Goal: Task Accomplishment & Management: Use online tool/utility

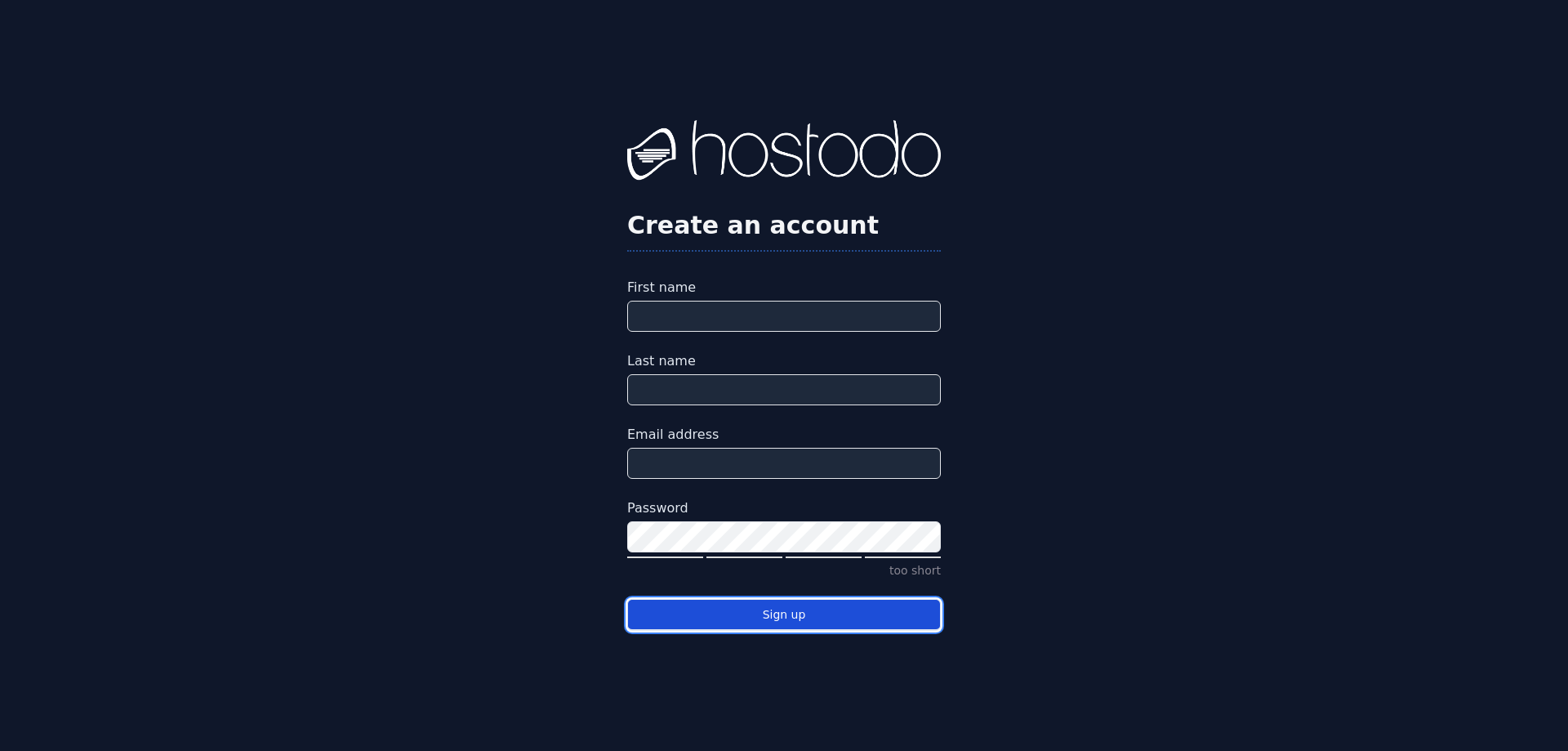
click at [809, 620] on button "Sign up" at bounding box center [784, 614] width 313 height 32
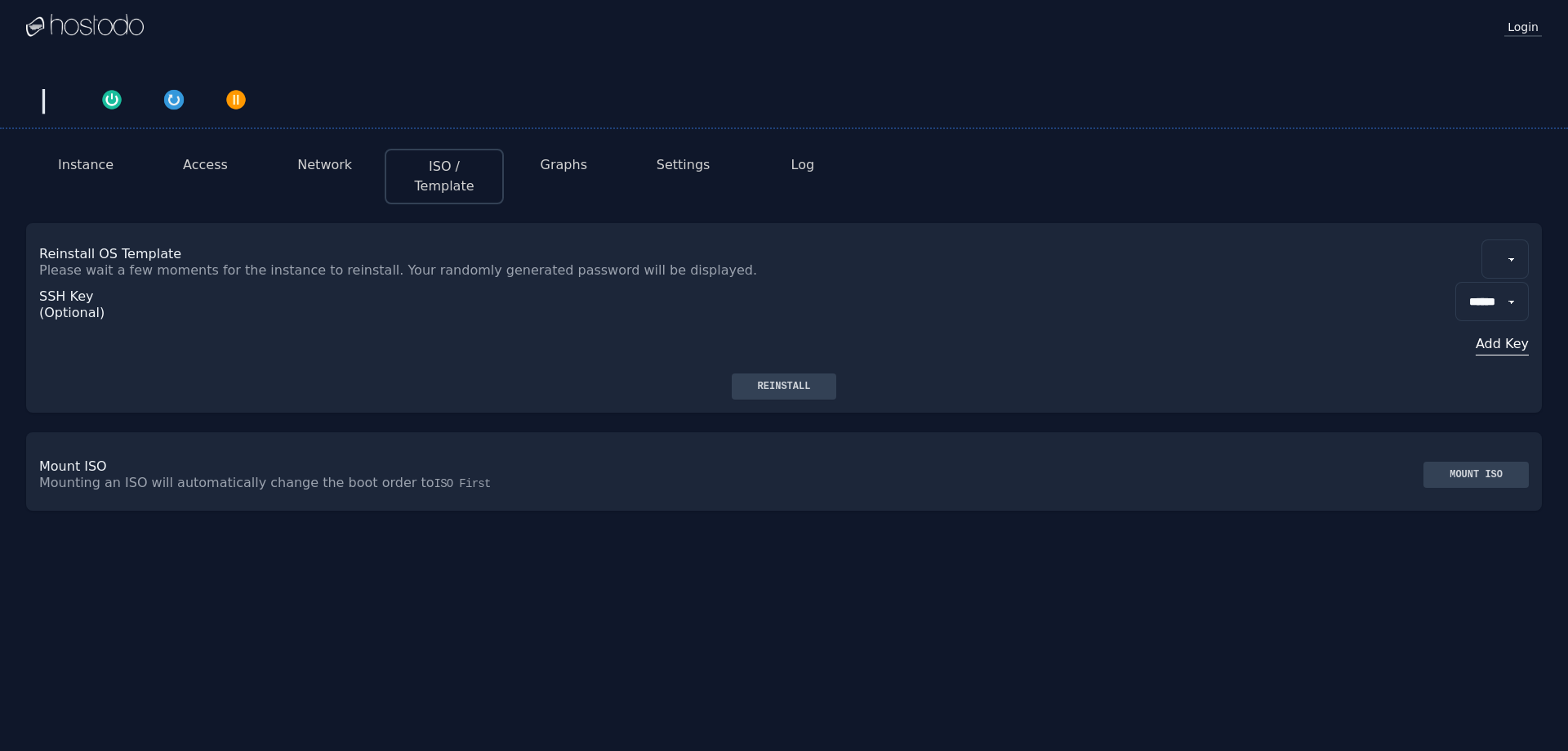
click at [1512, 22] on link "Login" at bounding box center [1524, 26] width 38 height 22
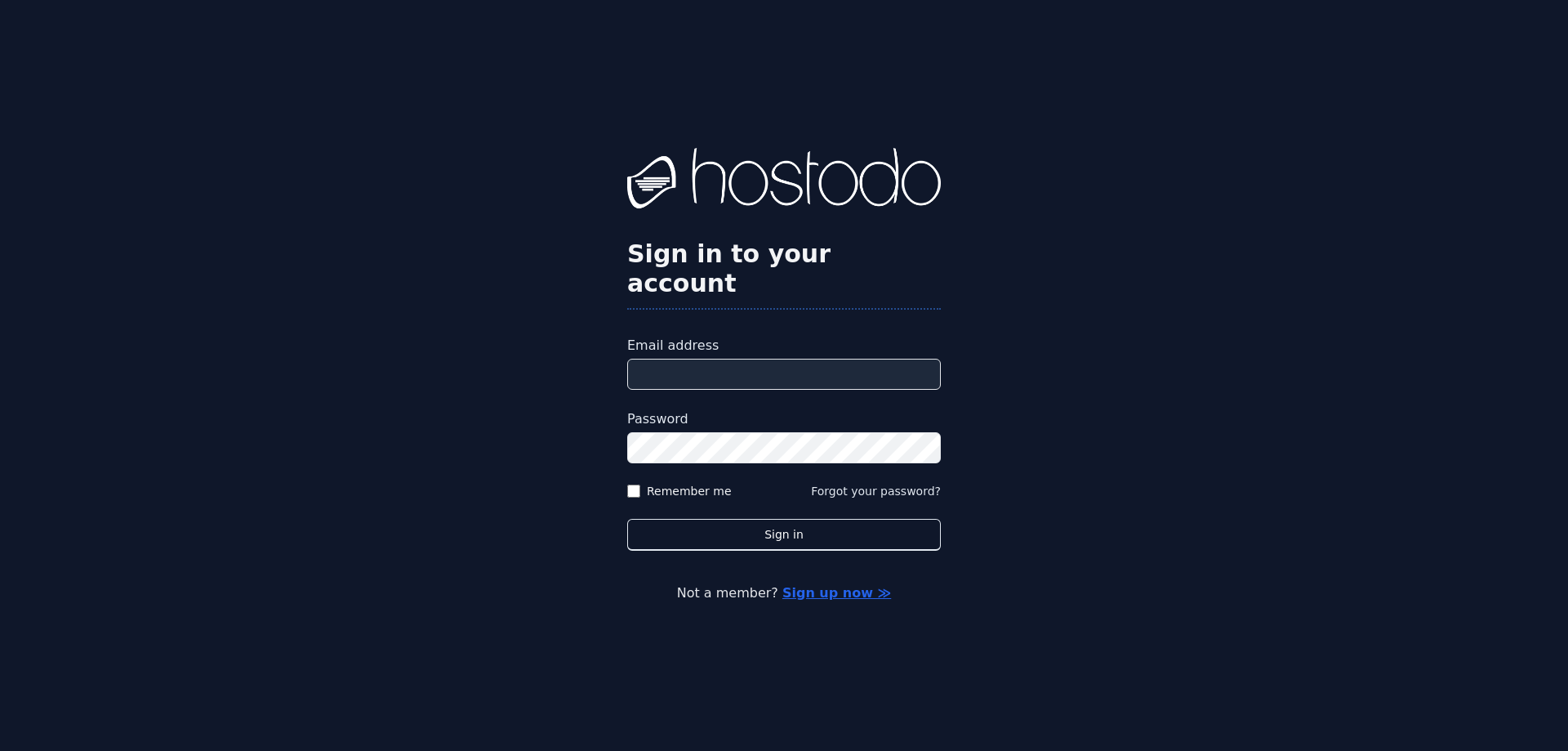
drag, startPoint x: 722, startPoint y: 365, endPoint x: 721, endPoint y: 345, distance: 20.0
click at [722, 365] on input "Email address" at bounding box center [784, 374] width 313 height 31
type input "**********"
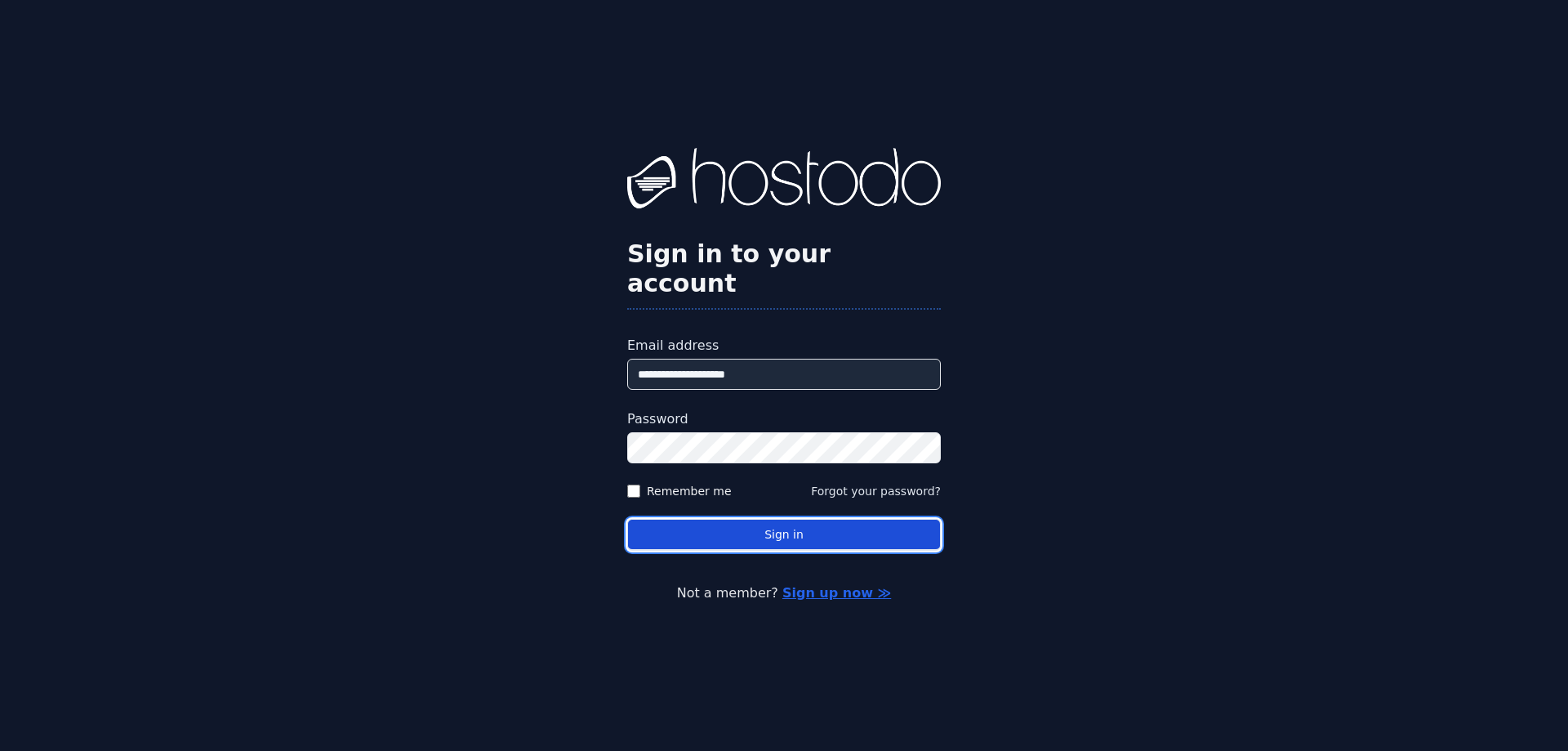
click at [771, 521] on button "Sign in" at bounding box center [784, 534] width 313 height 32
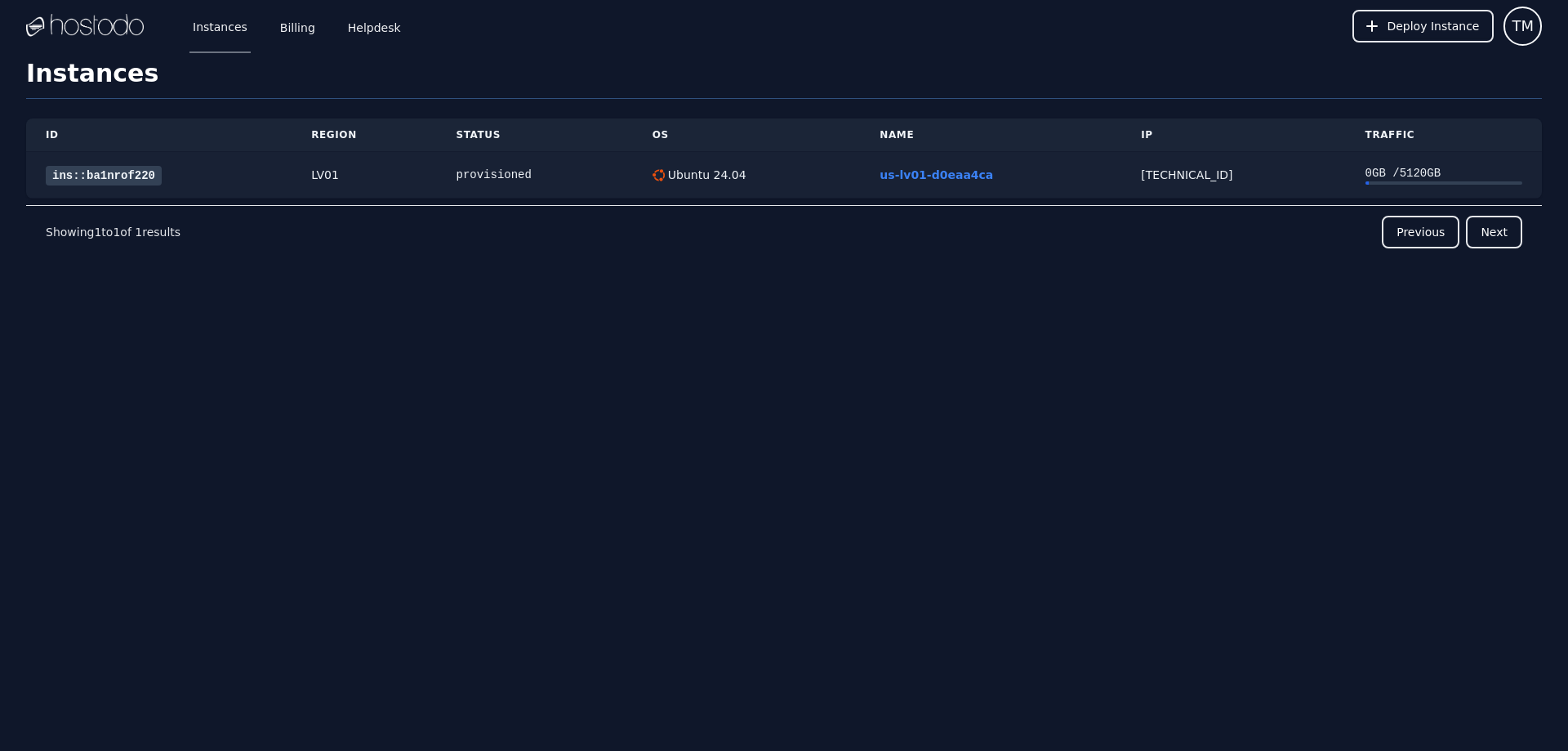
click at [132, 180] on link "ins::ba1nrof220" at bounding box center [104, 176] width 116 height 20
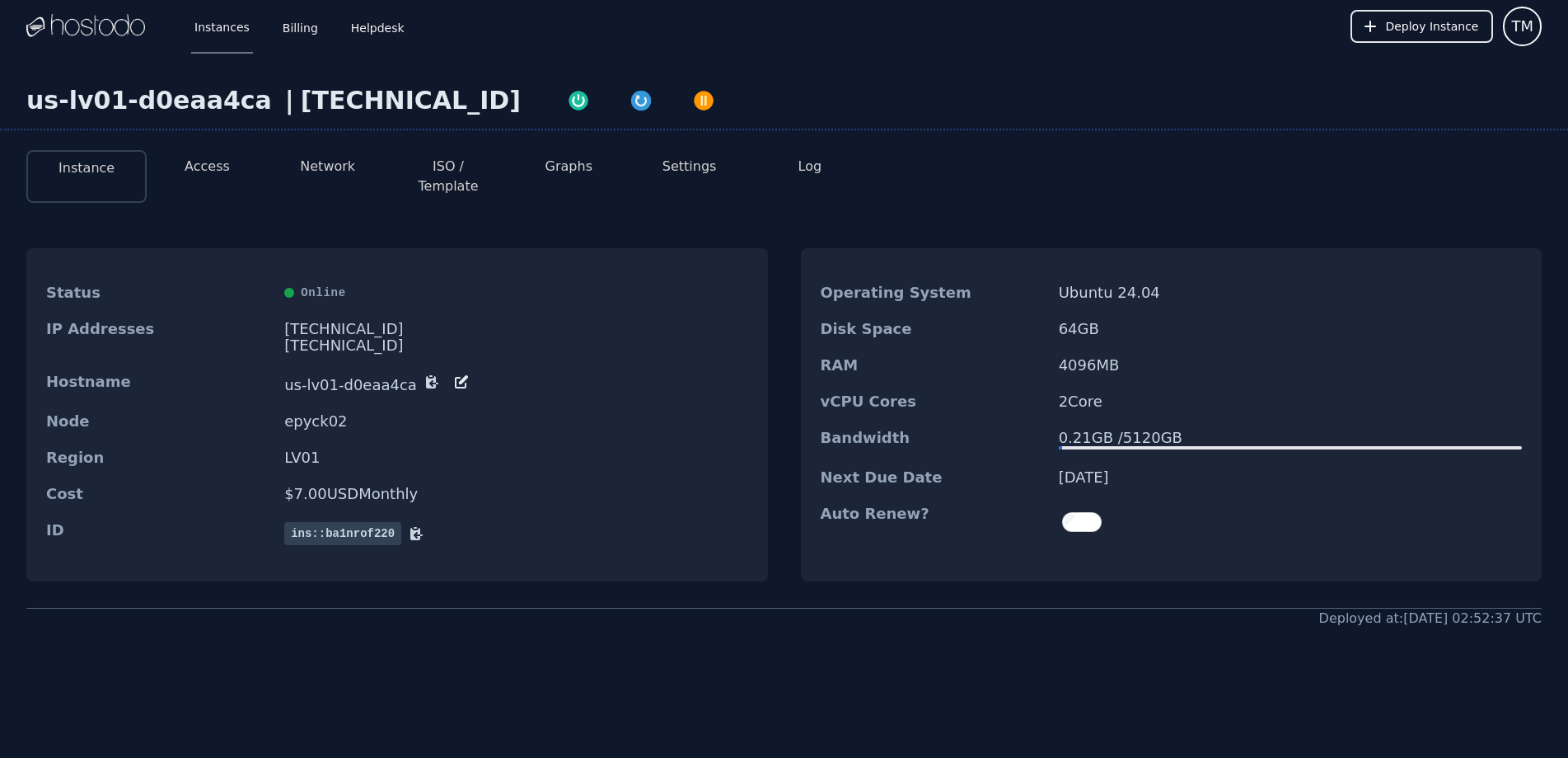
click at [784, 45] on div "Instances Billing Helpdesk Deploy Instance TM" at bounding box center [784, 26] width 1515 height 53
click at [297, 26] on link "Billing" at bounding box center [300, 26] width 42 height 55
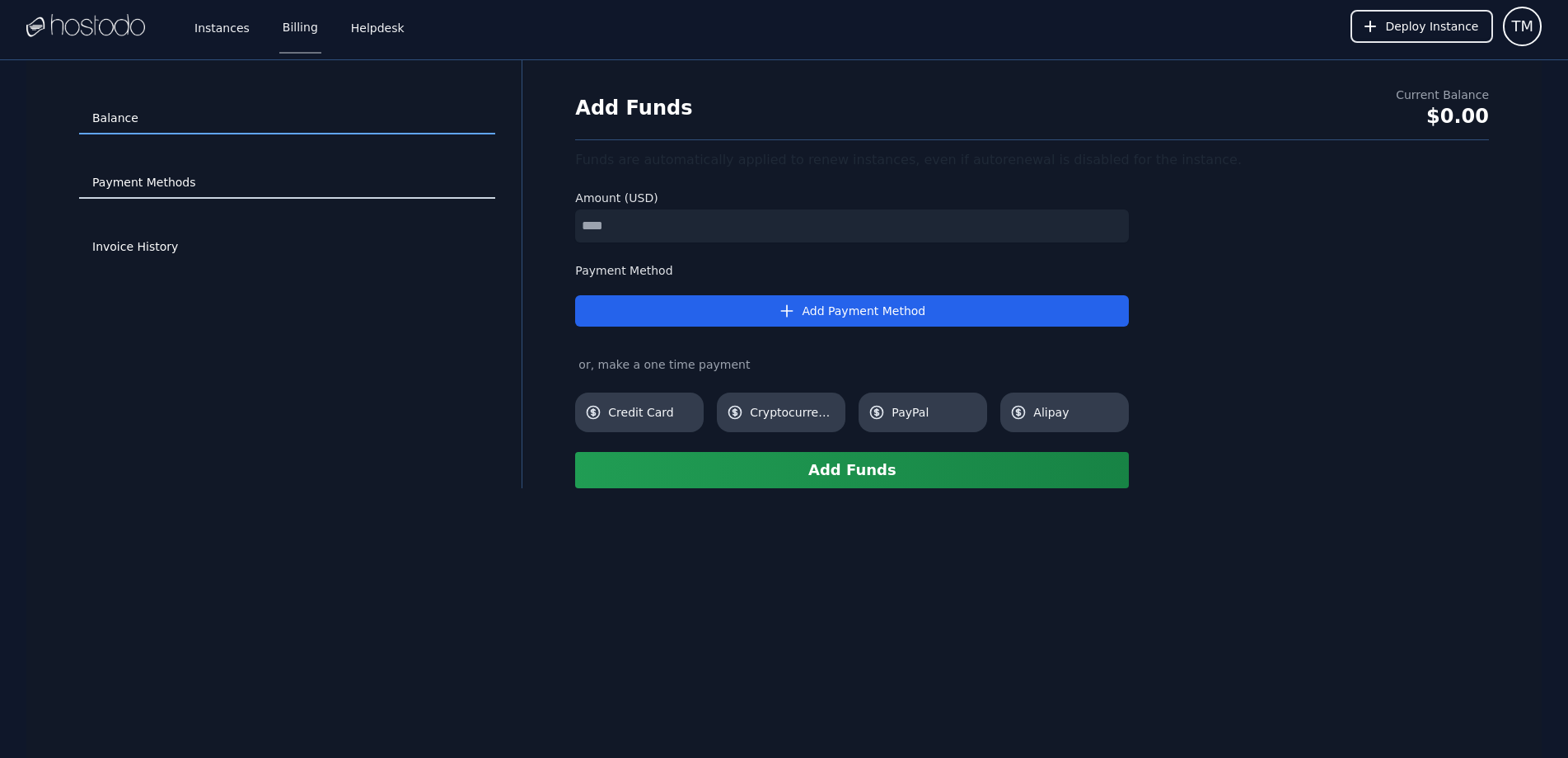
click at [227, 183] on link "Payment Methods" at bounding box center [287, 183] width 416 height 31
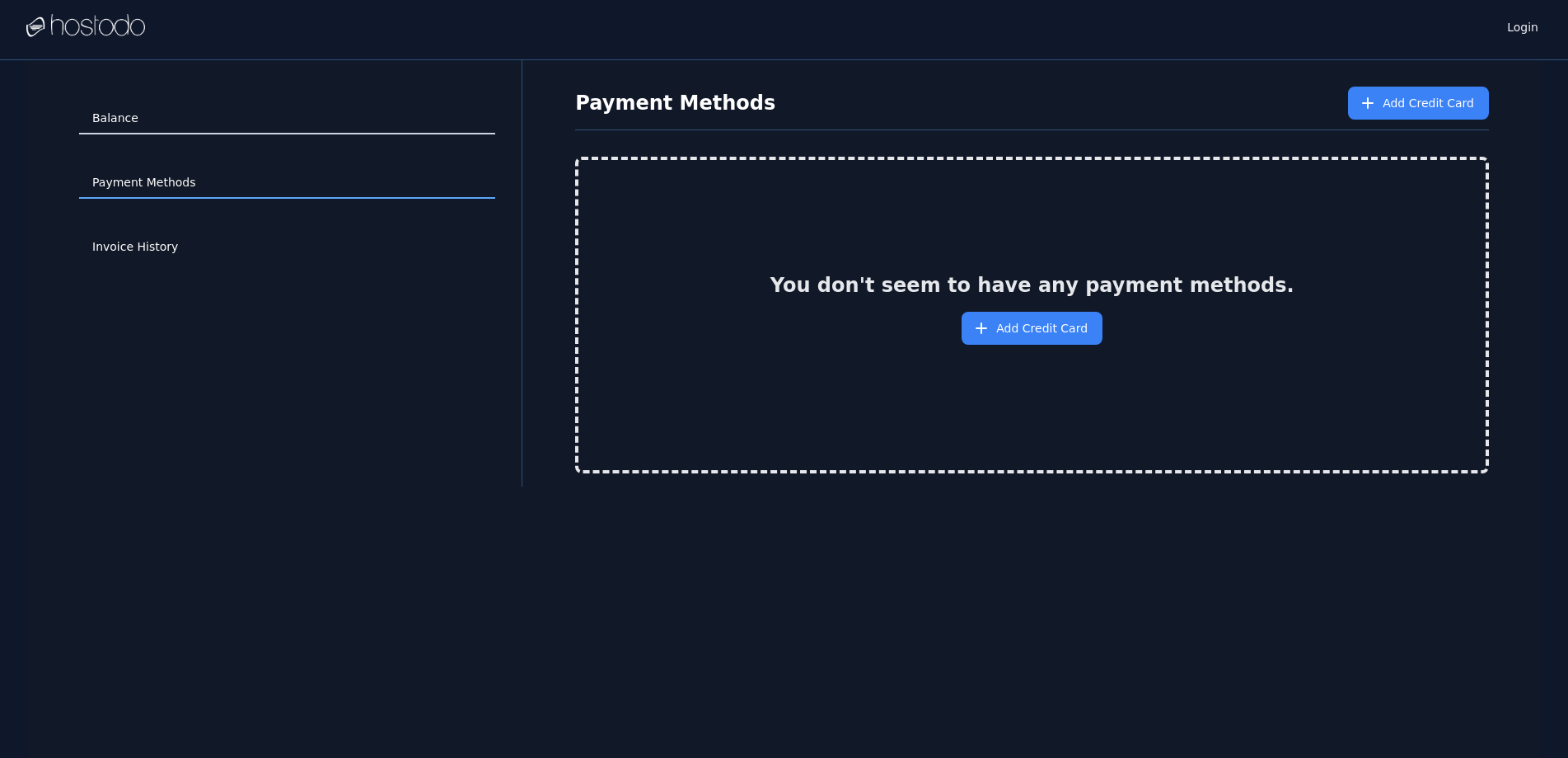
click at [210, 119] on link "Balance" at bounding box center [287, 118] width 416 height 31
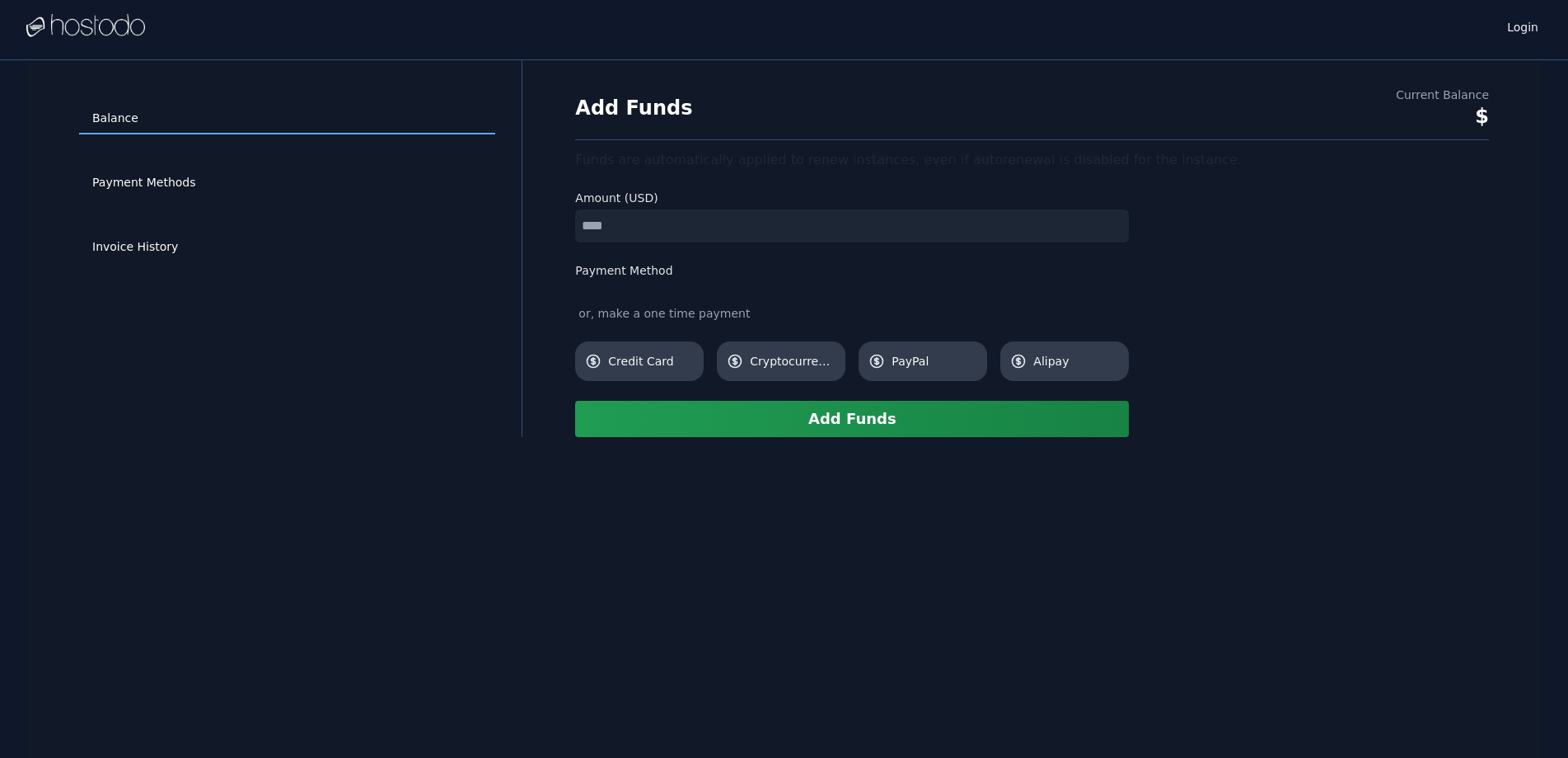
click at [126, 23] on img at bounding box center [85, 25] width 119 height 25
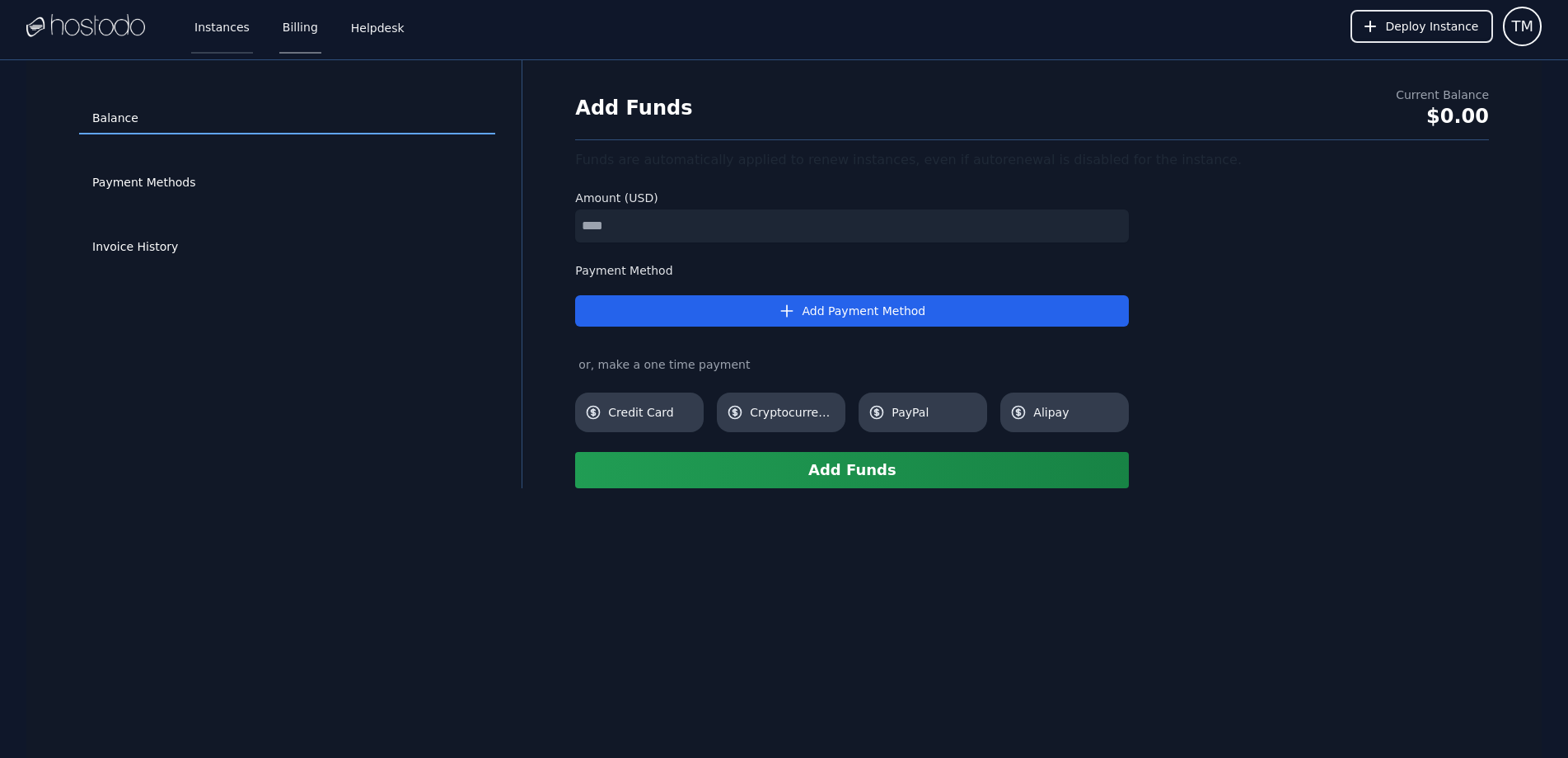
click at [208, 26] on link "Instances" at bounding box center [222, 26] width 62 height 55
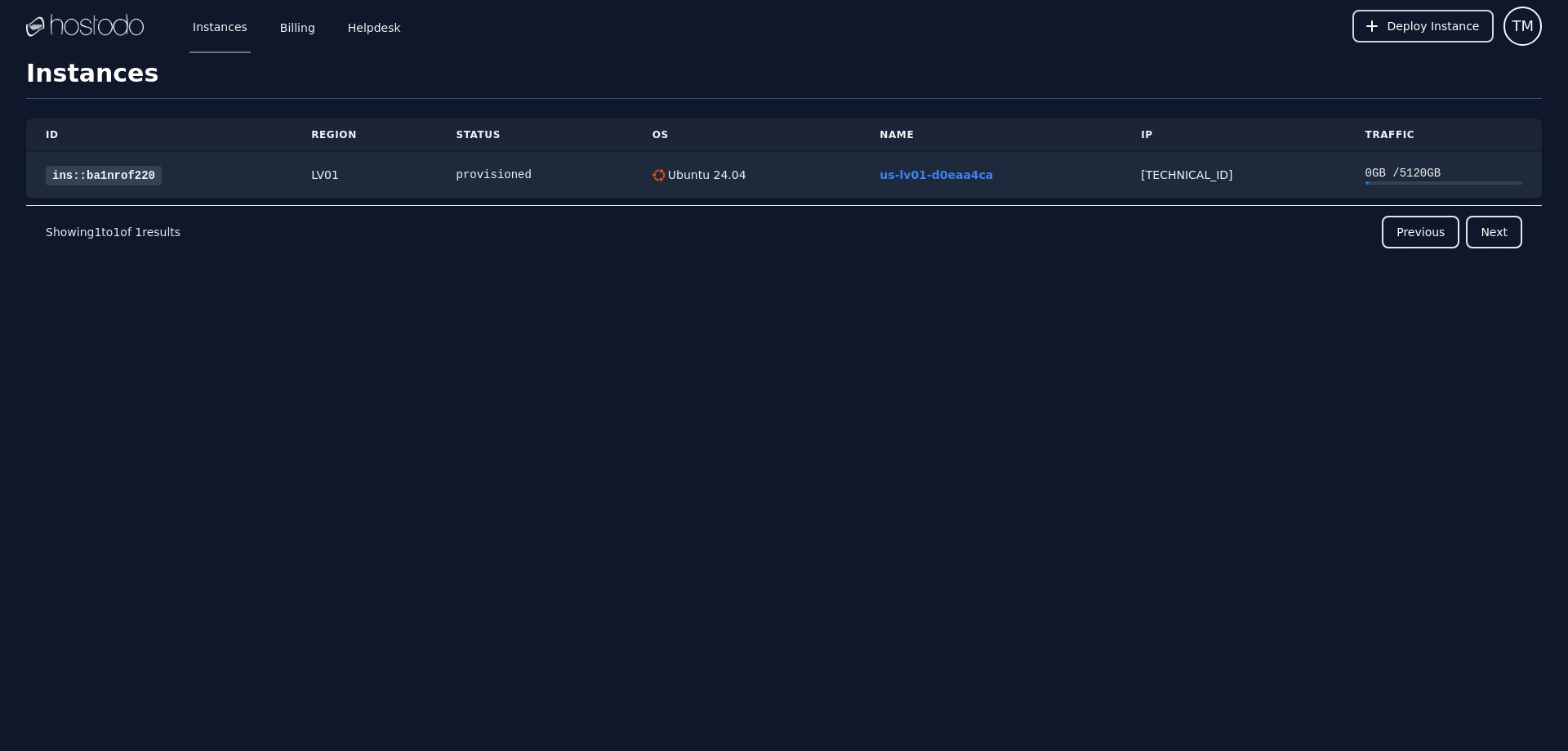
click at [1378, 27] on icon at bounding box center [1372, 26] width 12 height 12
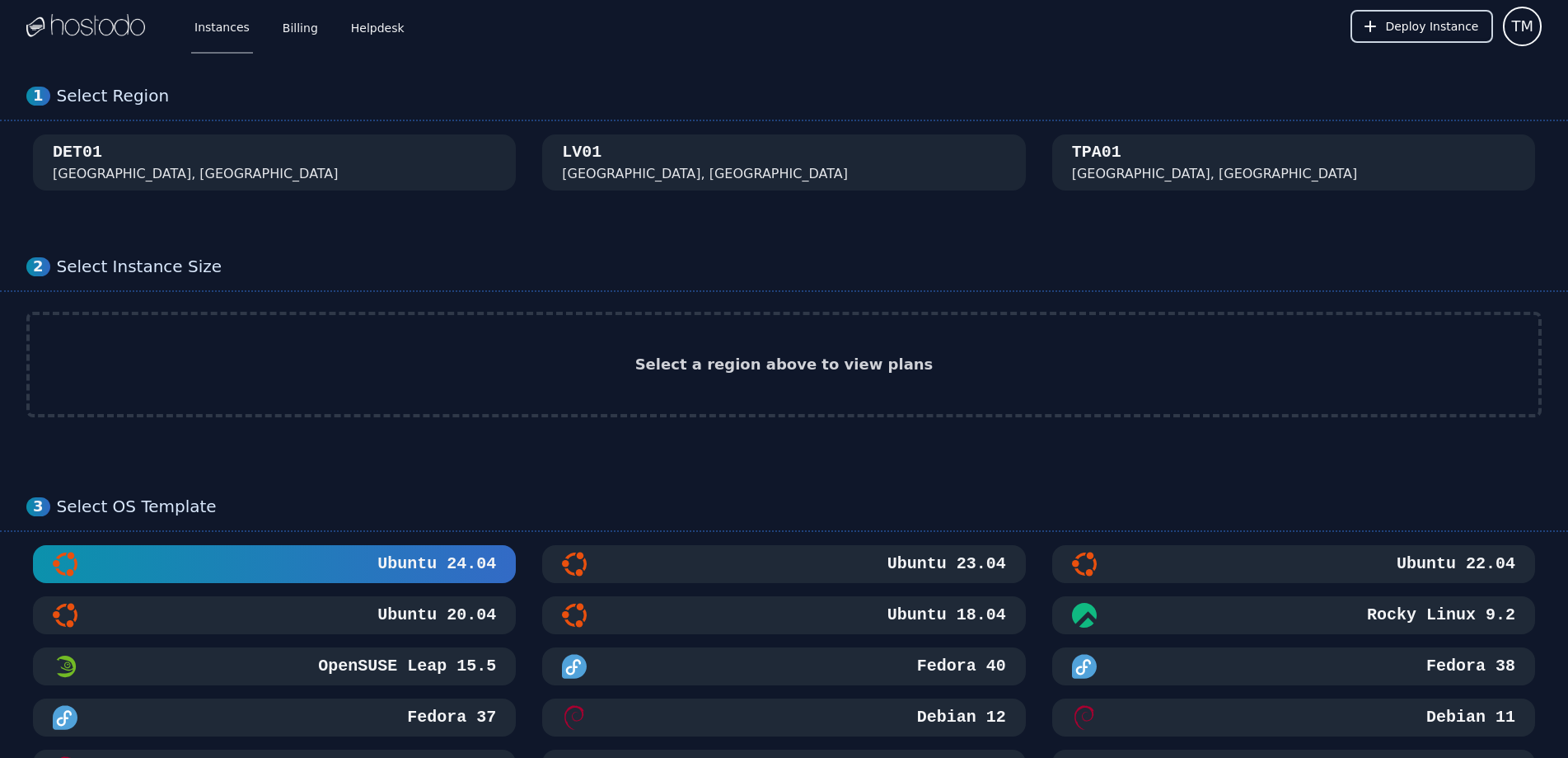
click at [1394, 19] on span "Deploy Instance" at bounding box center [1432, 26] width 93 height 16
click at [279, 173] on button "DET01 [GEOGRAPHIC_DATA], [GEOGRAPHIC_DATA]" at bounding box center [274, 163] width 483 height 56
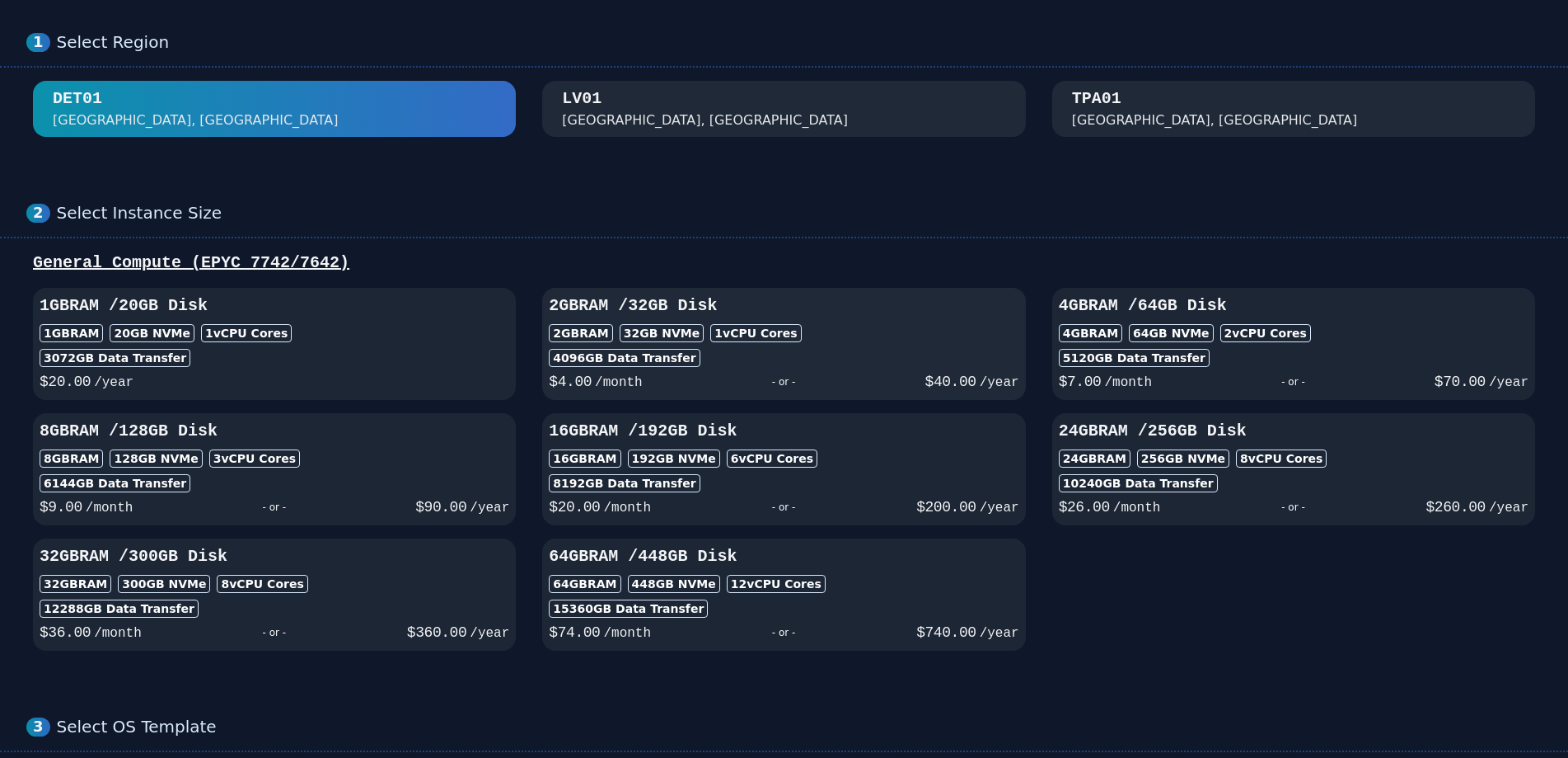
scroll to position [83, 0]
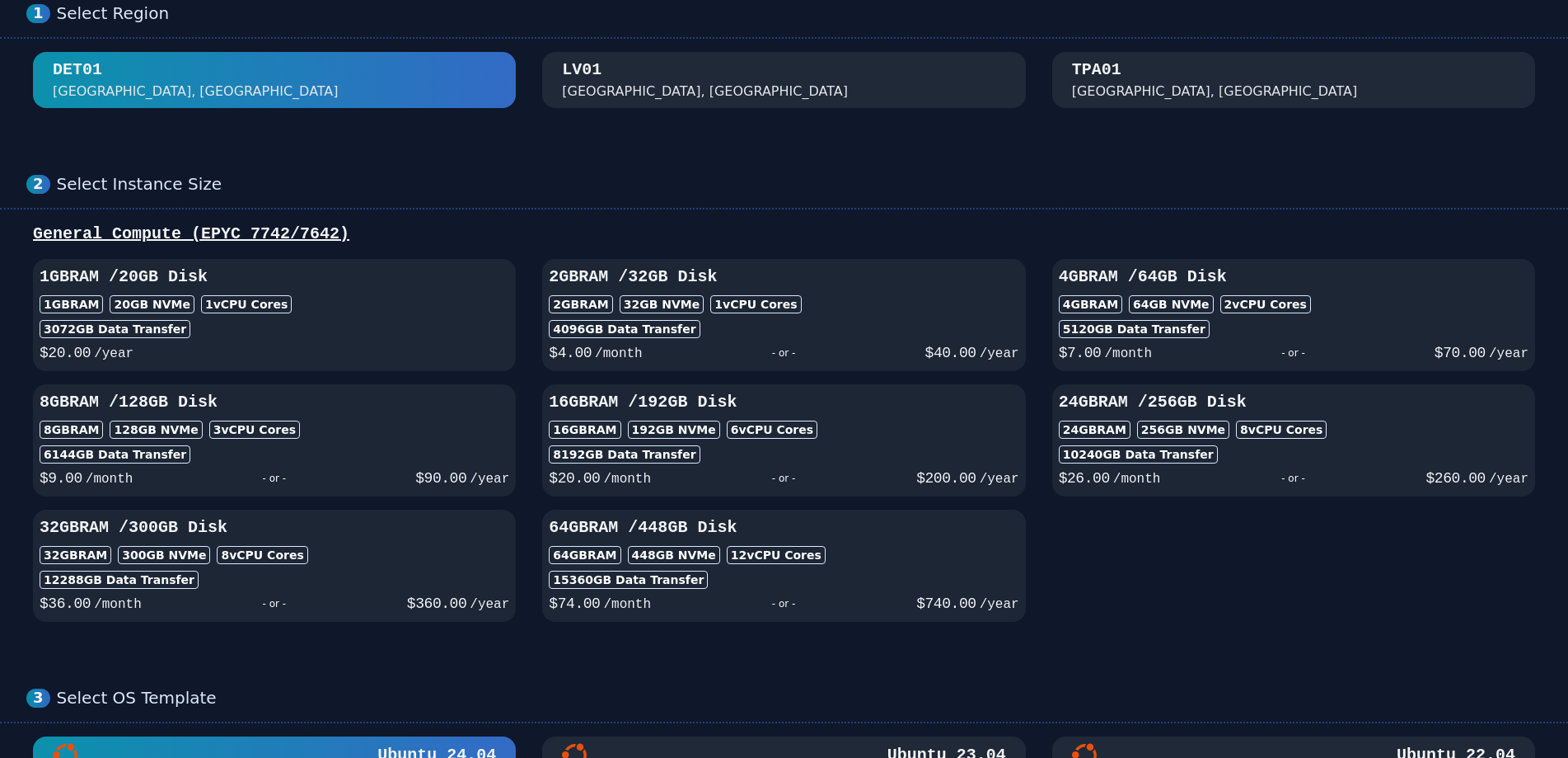
click at [621, 85] on div "[GEOGRAPHIC_DATA], [GEOGRAPHIC_DATA]" at bounding box center [705, 92] width 286 height 20
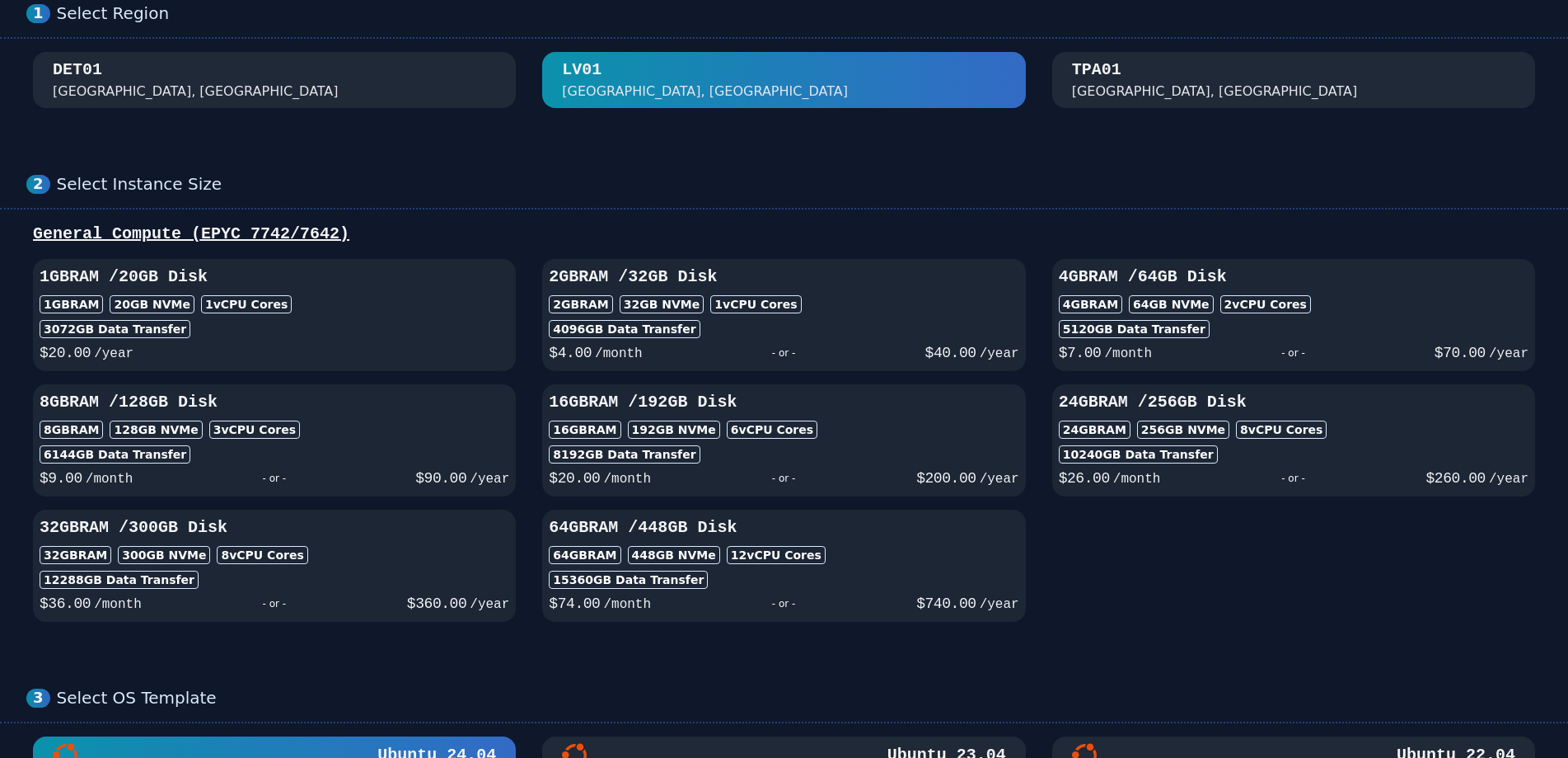
click at [414, 79] on button "DET01 [GEOGRAPHIC_DATA], [GEOGRAPHIC_DATA]" at bounding box center [274, 80] width 483 height 56
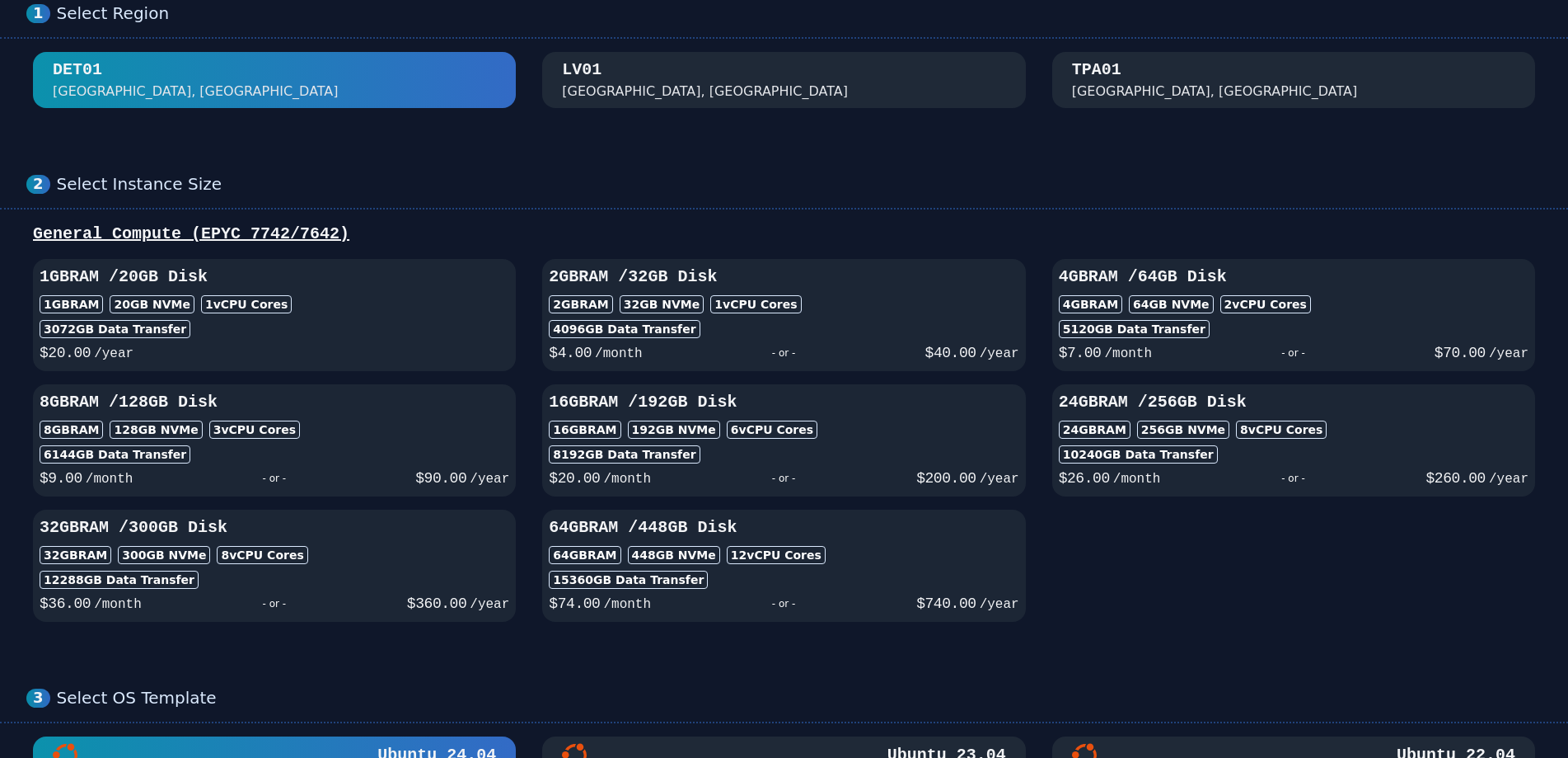
click at [1084, 86] on div "[GEOGRAPHIC_DATA], [GEOGRAPHIC_DATA]" at bounding box center [1215, 92] width 286 height 20
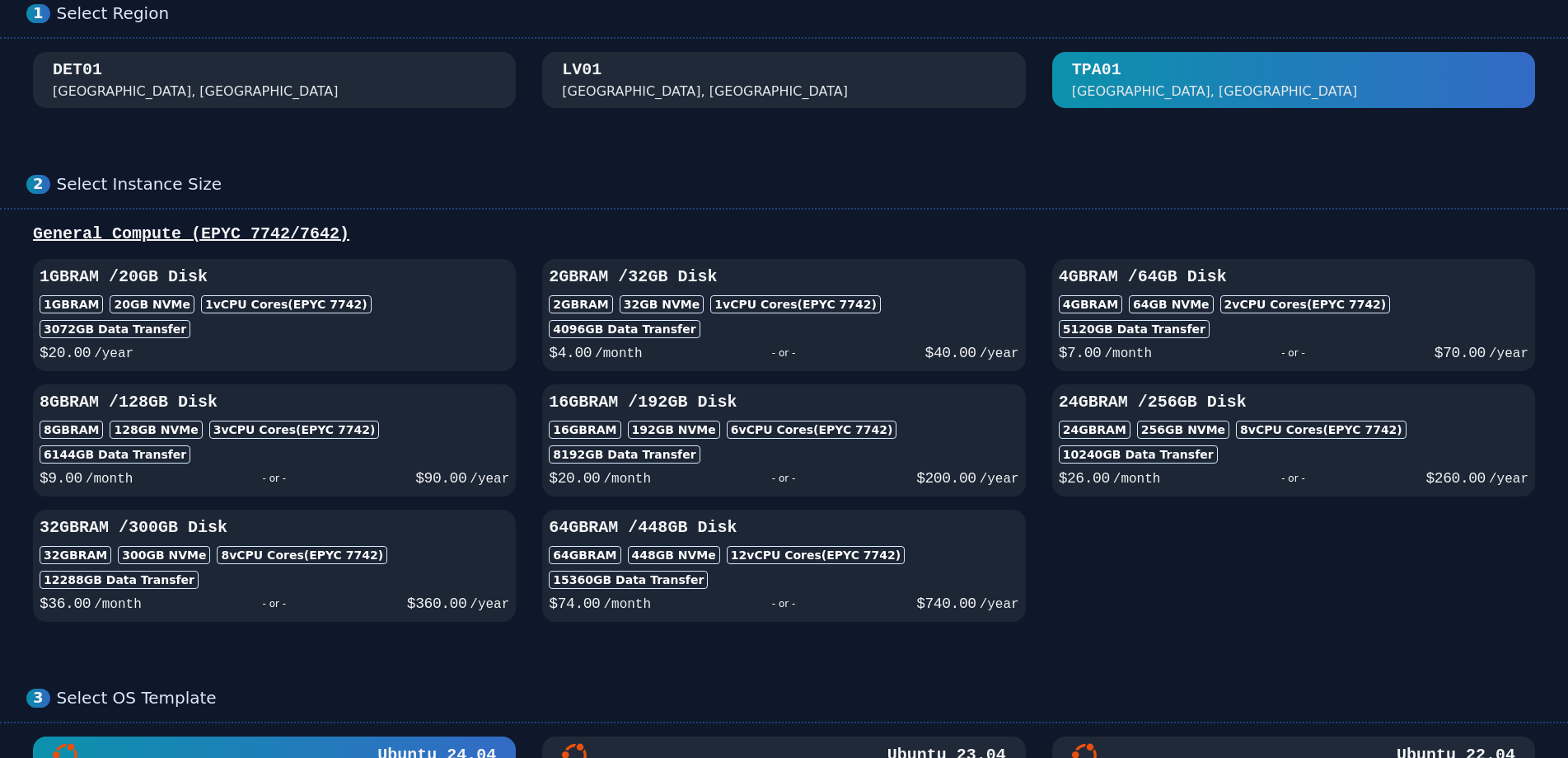
click at [400, 75] on button "DET01 [GEOGRAPHIC_DATA], [GEOGRAPHIC_DATA]" at bounding box center [274, 80] width 483 height 56
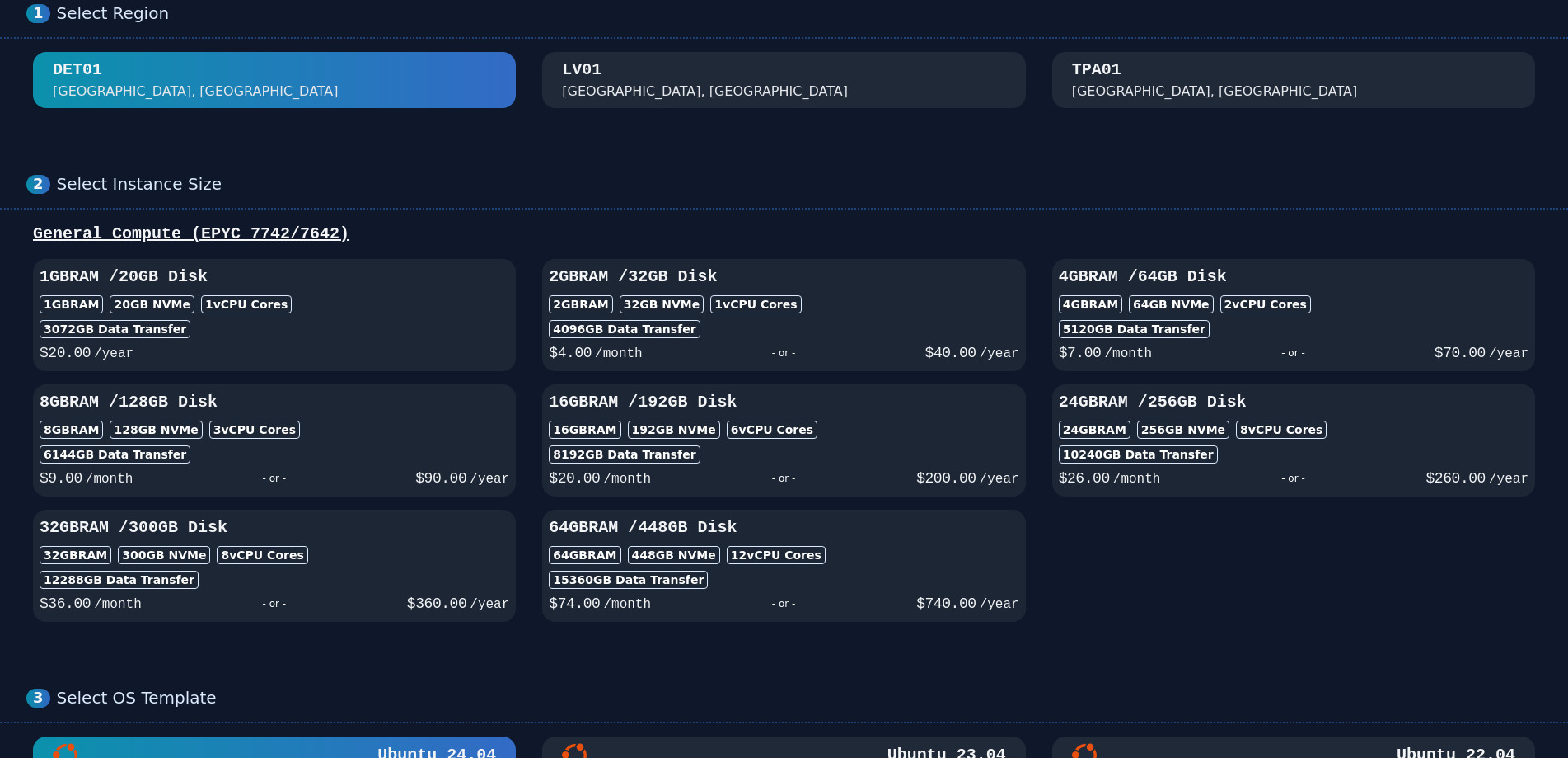
click at [677, 79] on button "[GEOGRAPHIC_DATA], [GEOGRAPHIC_DATA]" at bounding box center [784, 80] width 483 height 56
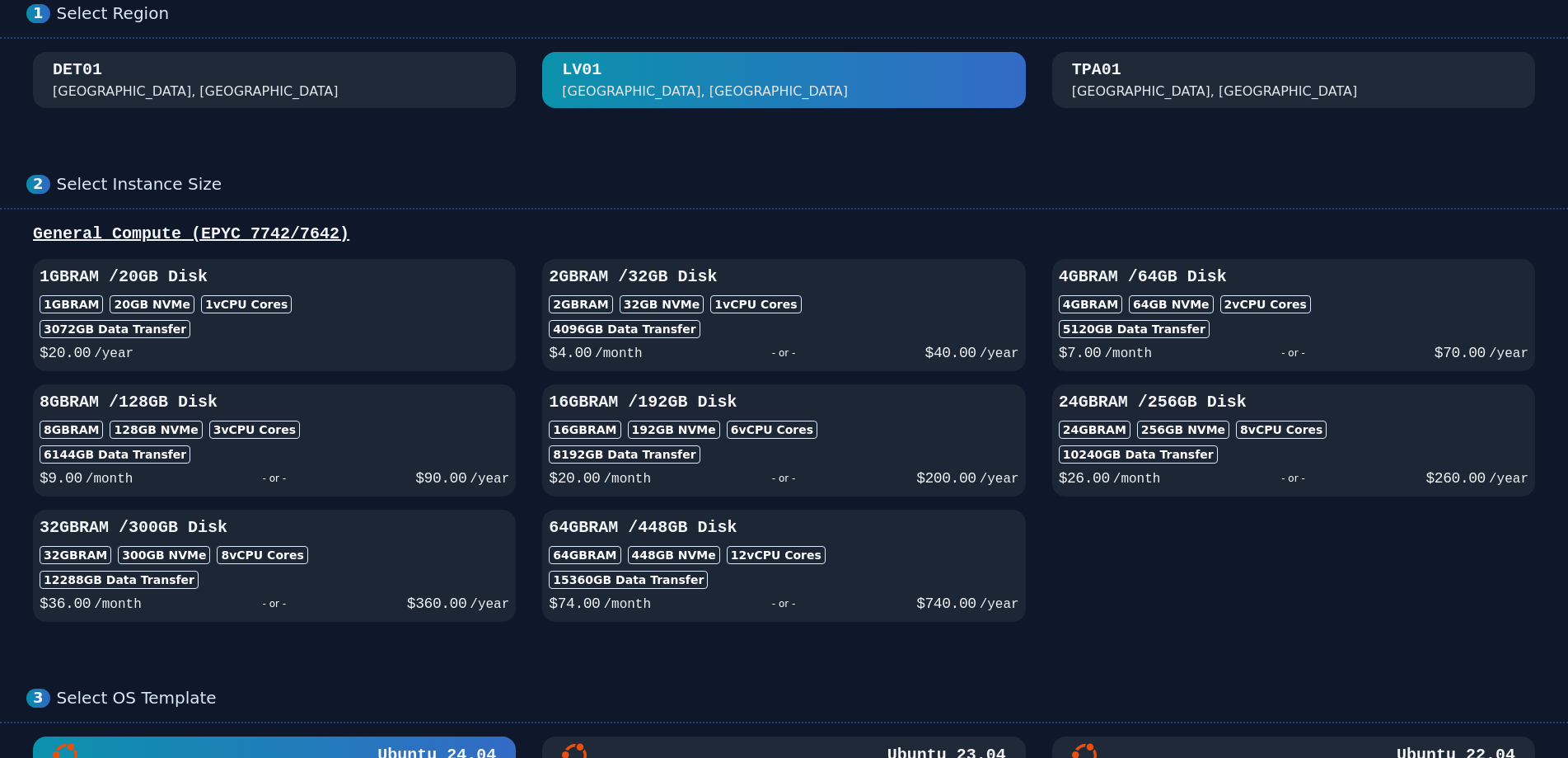
click at [439, 63] on button "DET01 [GEOGRAPHIC_DATA], [GEOGRAPHIC_DATA]" at bounding box center [274, 80] width 483 height 56
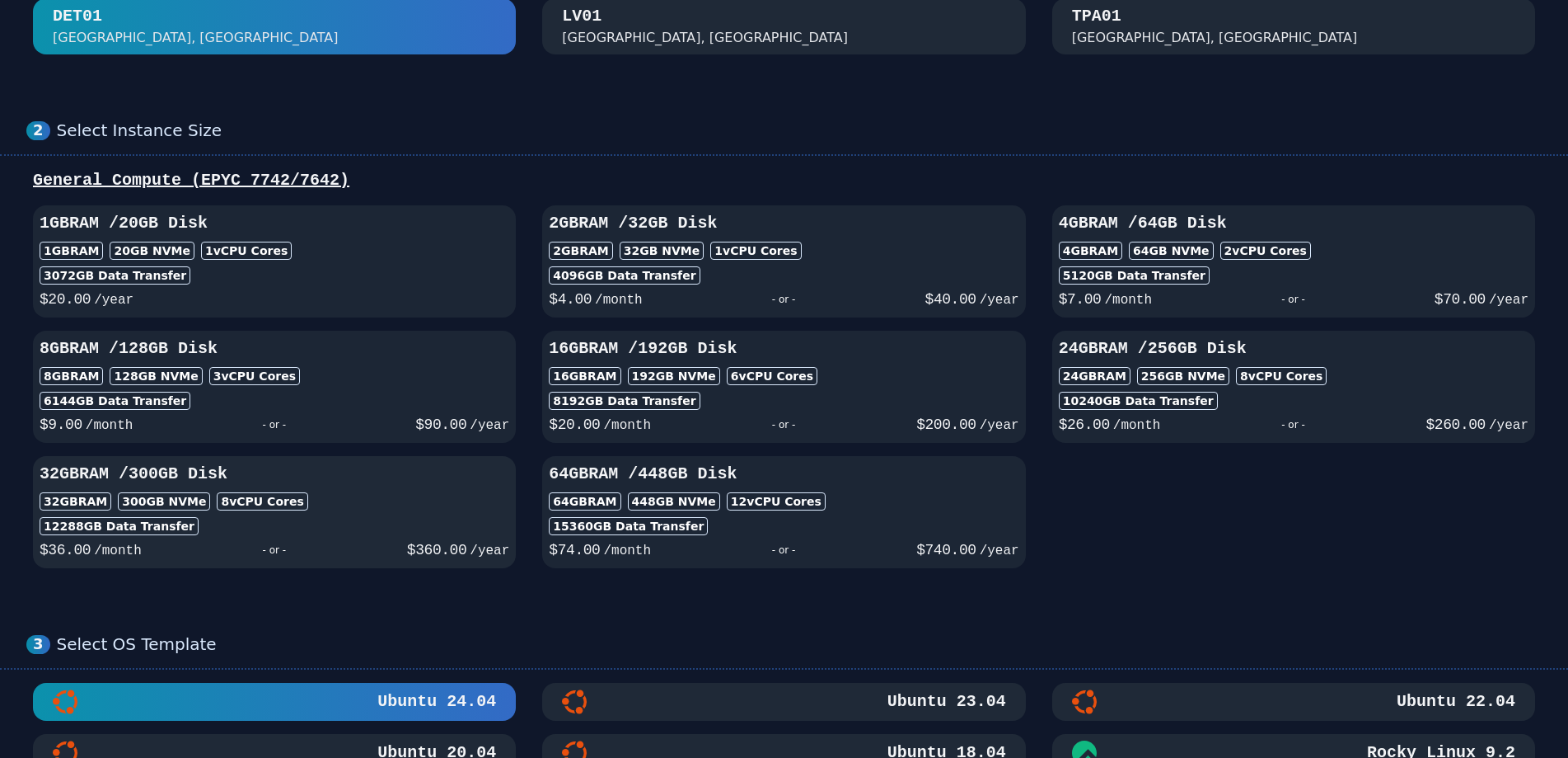
scroll to position [165, 0]
